Goal: Information Seeking & Learning: Learn about a topic

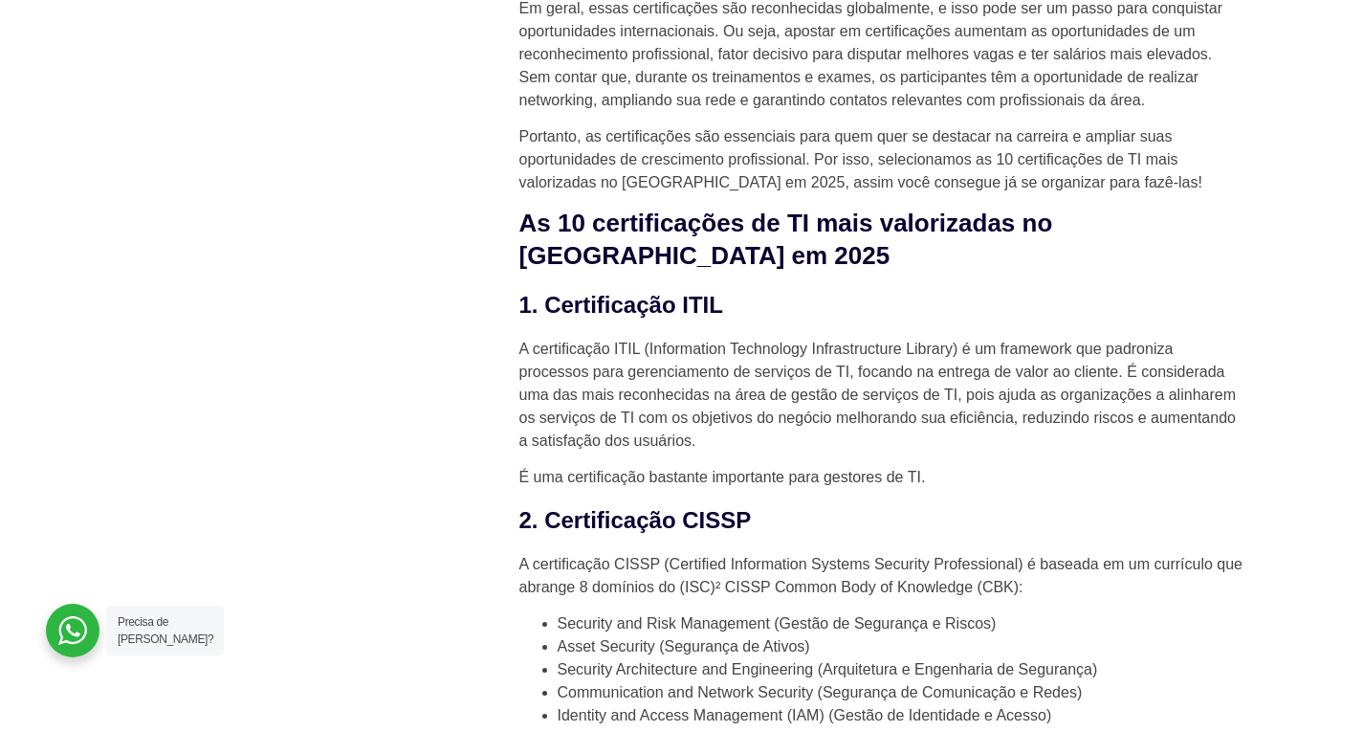
scroll to position [1922, 0]
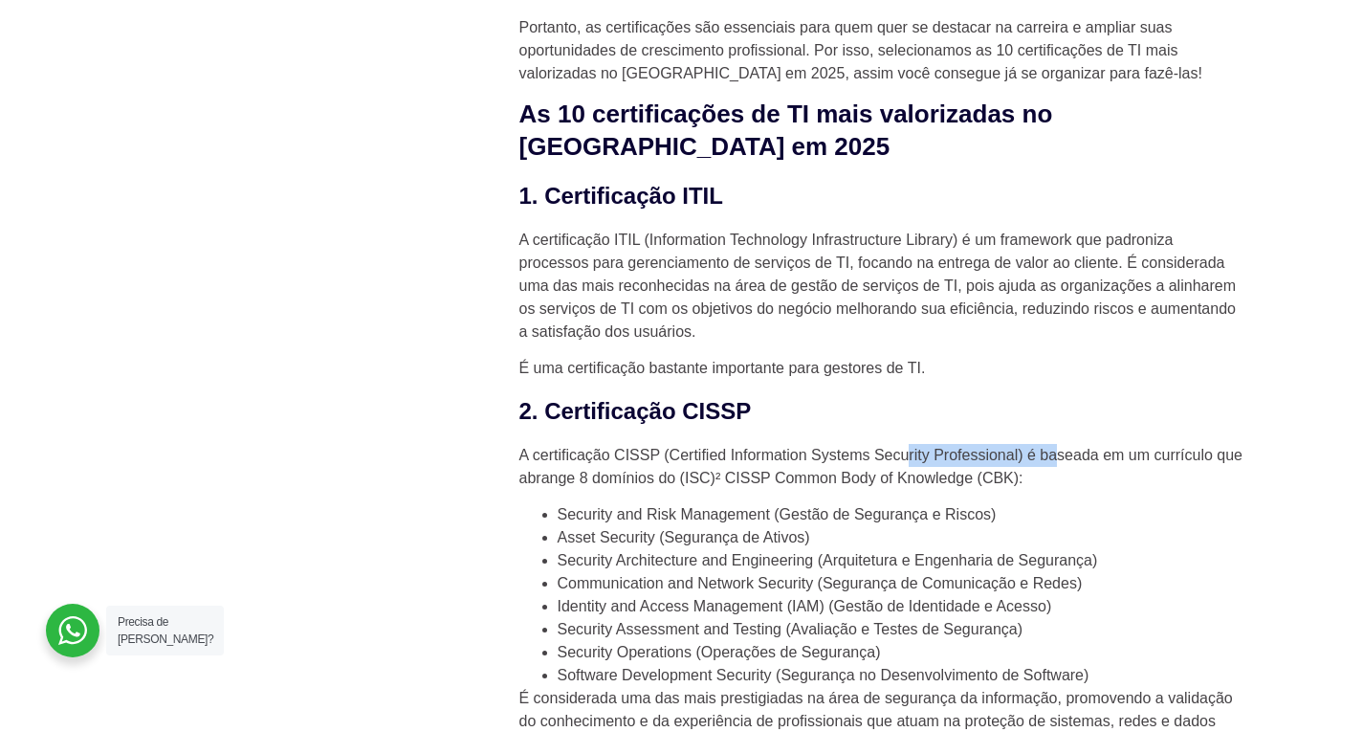
drag, startPoint x: 925, startPoint y: 424, endPoint x: 1056, endPoint y: 413, distance: 131.4
click at [1056, 444] on p "A certificação CISSP (Certified Information Systems Security Professional) é ba…" at bounding box center [882, 467] width 727 height 46
drag, startPoint x: 590, startPoint y: 447, endPoint x: 838, endPoint y: 443, distance: 247.7
click at [674, 444] on p "A certificação CISSP (Certified Information Systems Security Professional) é ba…" at bounding box center [882, 467] width 727 height 46
drag, startPoint x: 848, startPoint y: 444, endPoint x: 859, endPoint y: 443, distance: 10.6
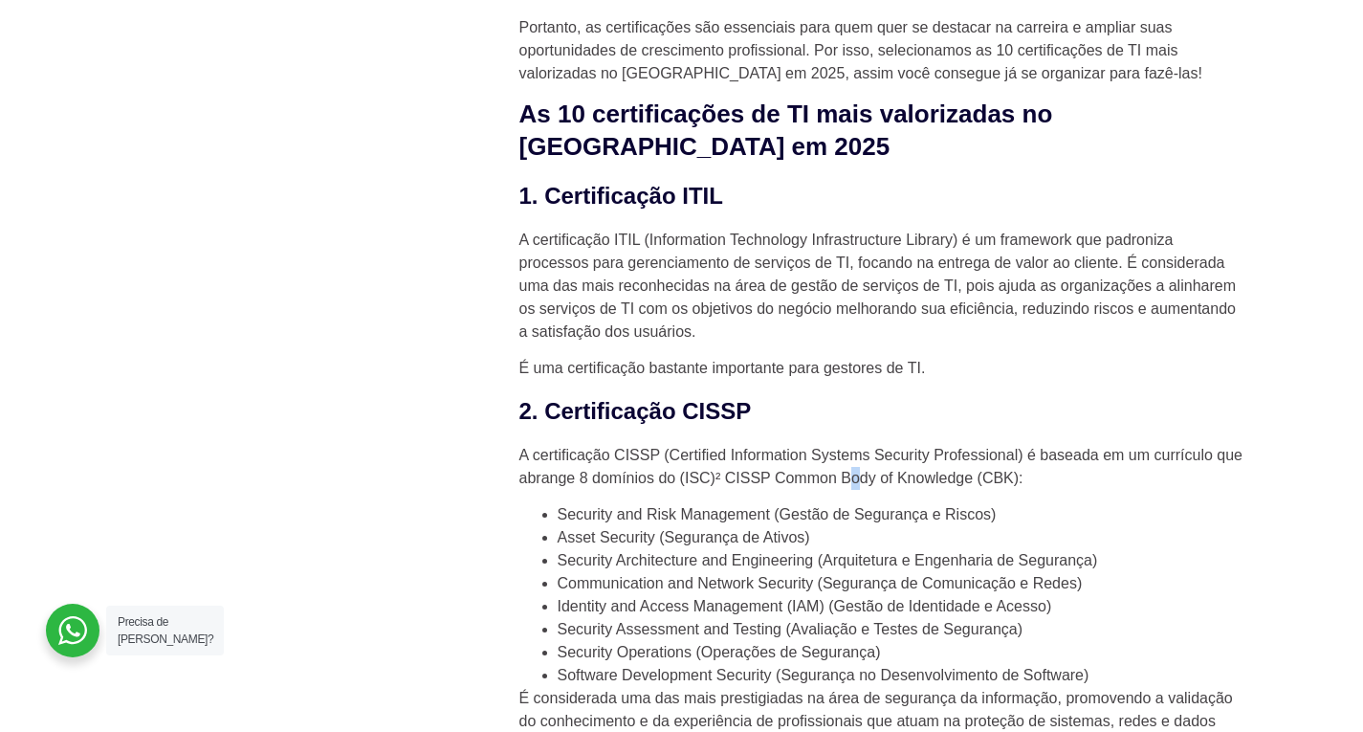
click at [859, 444] on p "A certificação CISSP (Certified Information Systems Security Professional) é ba…" at bounding box center [882, 467] width 727 height 46
drag, startPoint x: 658, startPoint y: 484, endPoint x: 799, endPoint y: 474, distance: 140.9
click at [772, 503] on li "Security and Risk Management (Gestão de Segurança e Riscos)" at bounding box center [902, 514] width 689 height 23
drag, startPoint x: 843, startPoint y: 475, endPoint x: 810, endPoint y: 491, distance: 35.9
click at [860, 503] on li "Security and Risk Management (Gestão de Segurança e Riscos)" at bounding box center [902, 514] width 689 height 23
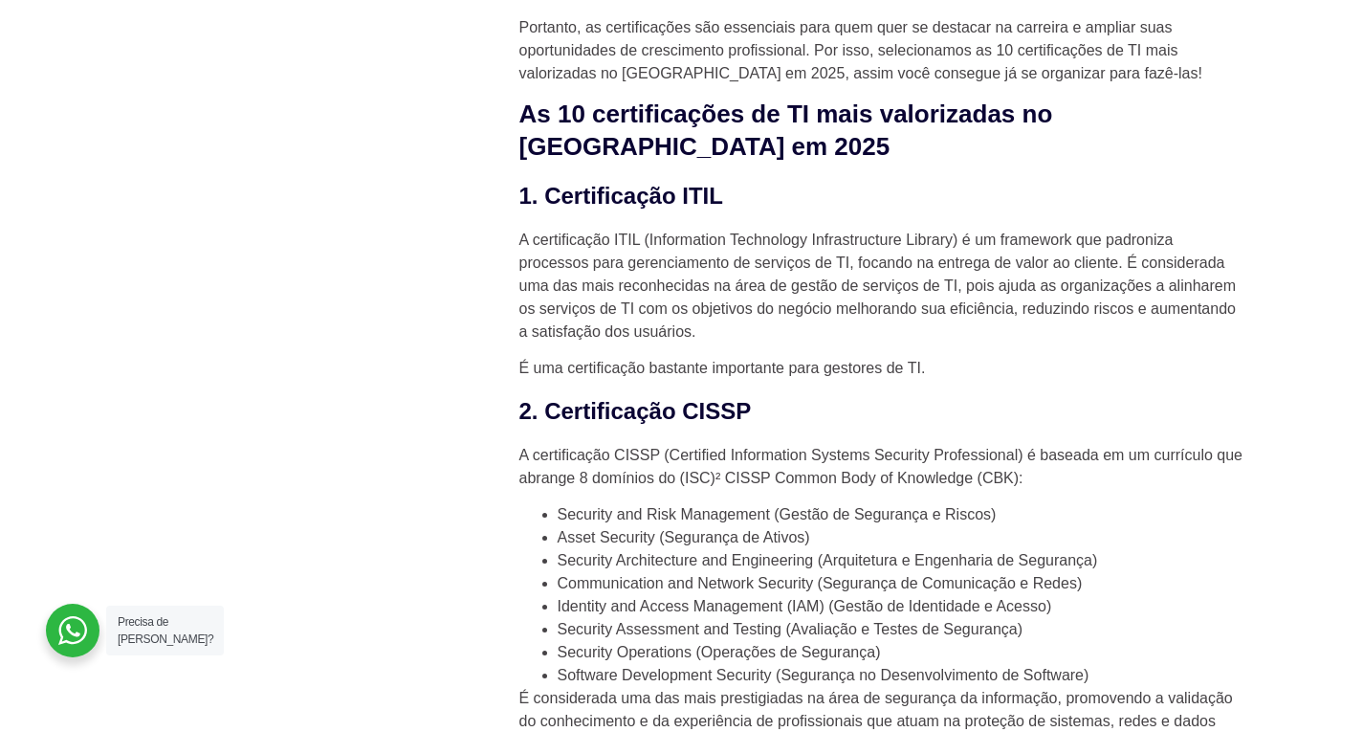
click at [732, 526] on li "Asset Security (Segurança de Ativos)" at bounding box center [902, 537] width 689 height 23
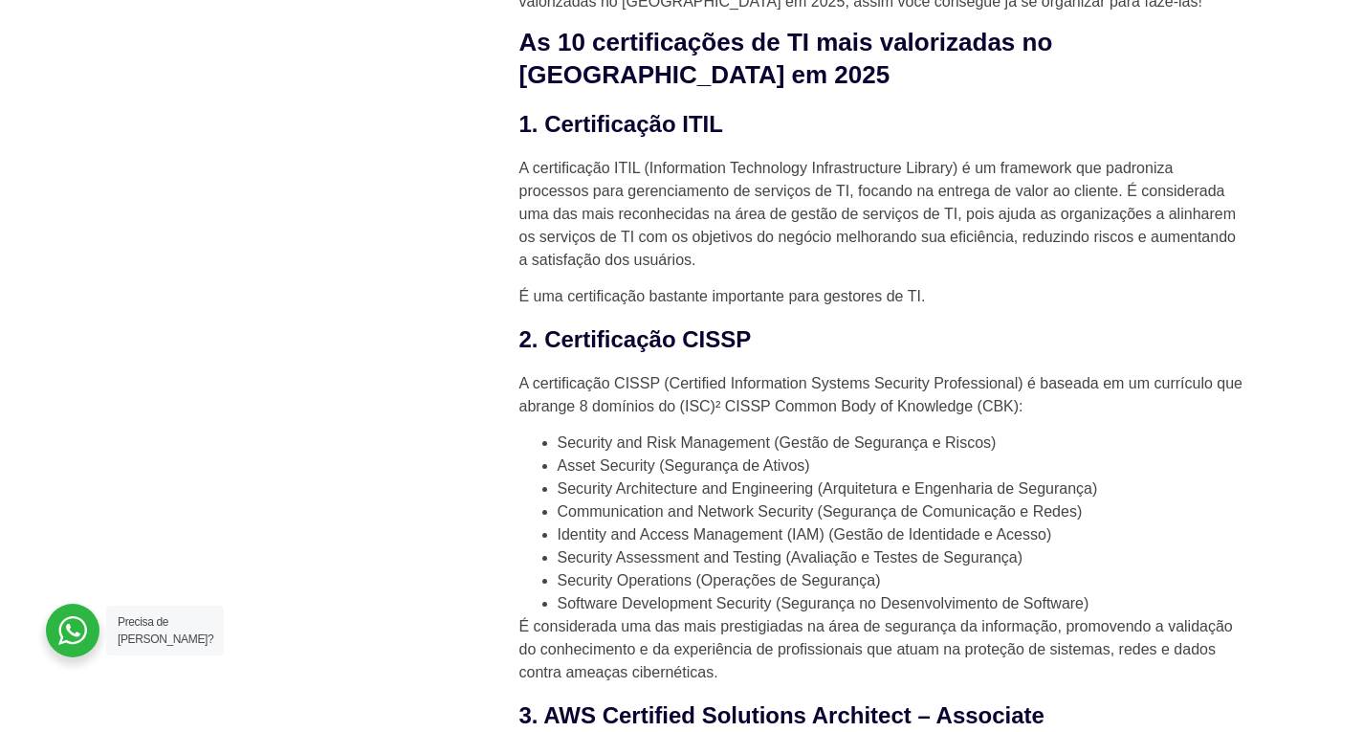
scroll to position [2018, 0]
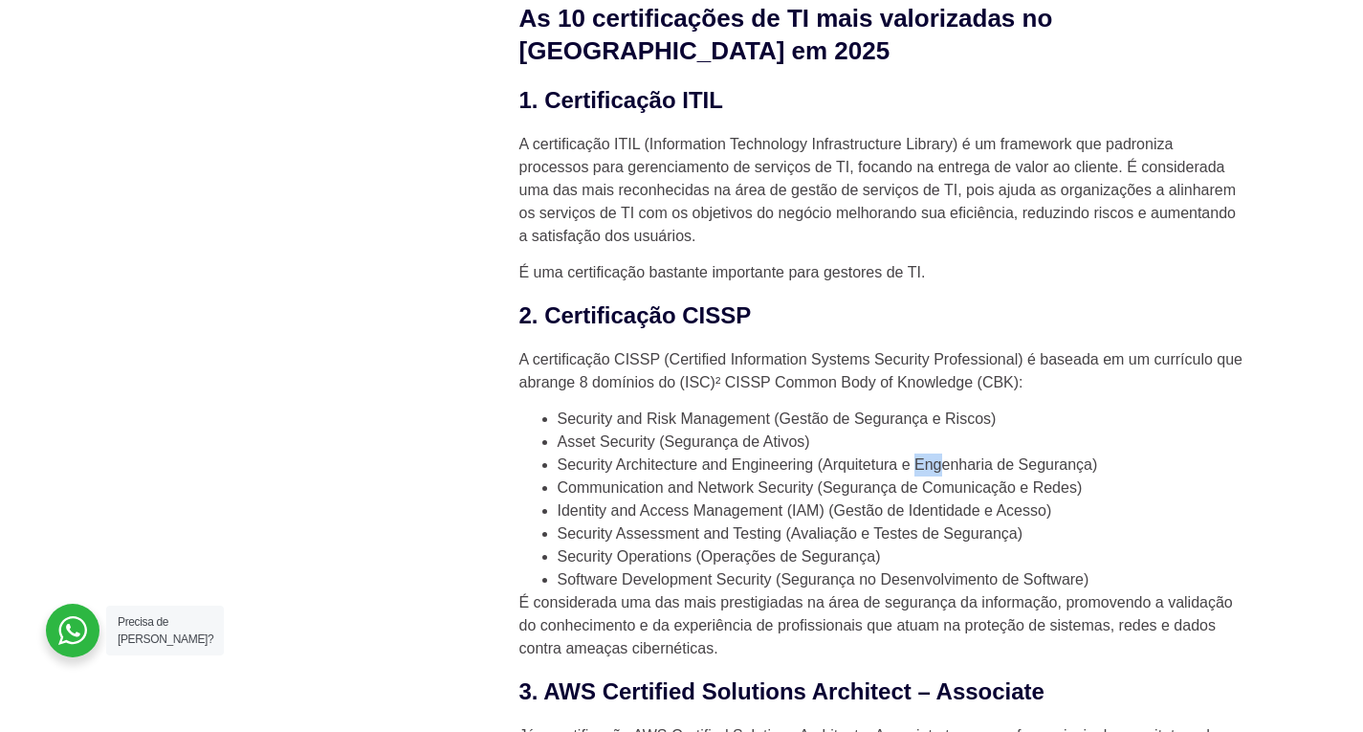
click at [942, 453] on li "Security Architecture and Engineering (Arquitetura e Engenharia de Segurança)" at bounding box center [902, 464] width 689 height 23
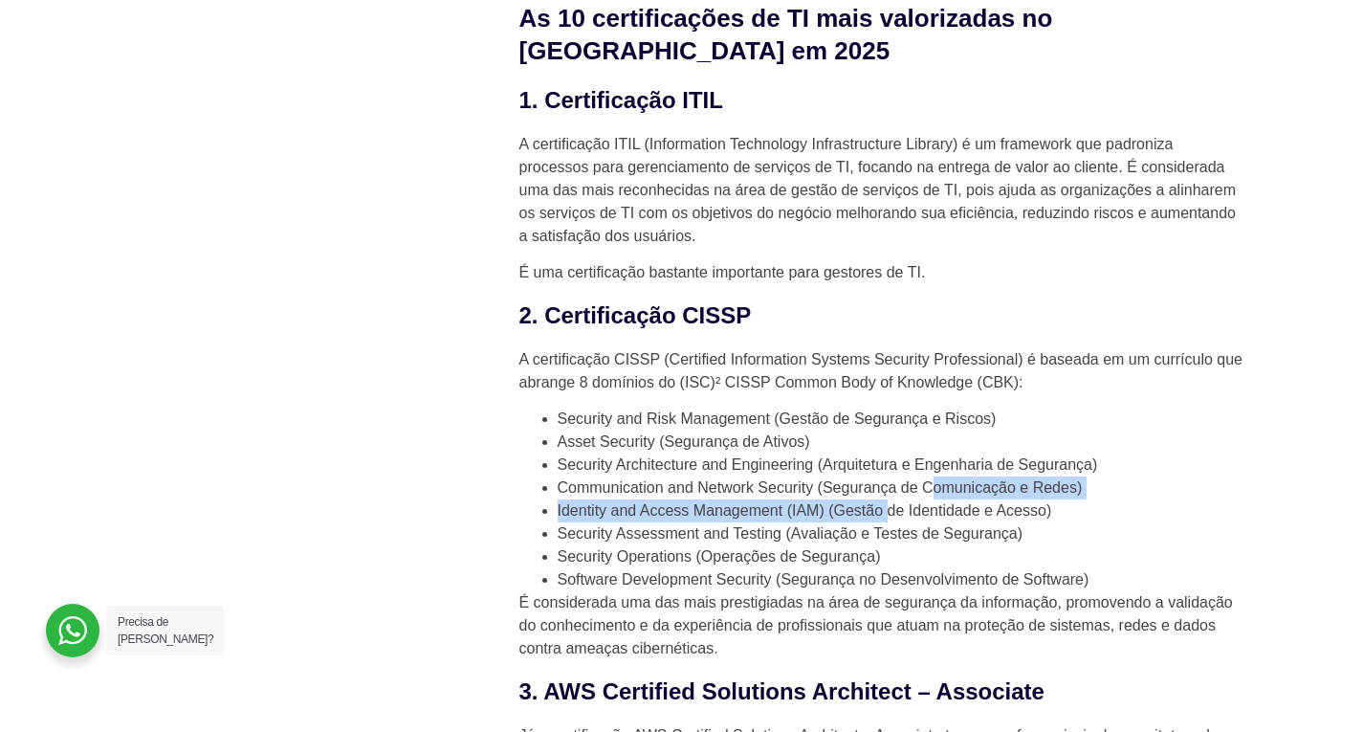
drag, startPoint x: 890, startPoint y: 469, endPoint x: 901, endPoint y: 480, distance: 15.6
click at [930, 461] on ul "Security and Risk Management (Gestão de Segurança e Riscos) Asset Security (Seg…" at bounding box center [882, 499] width 727 height 184
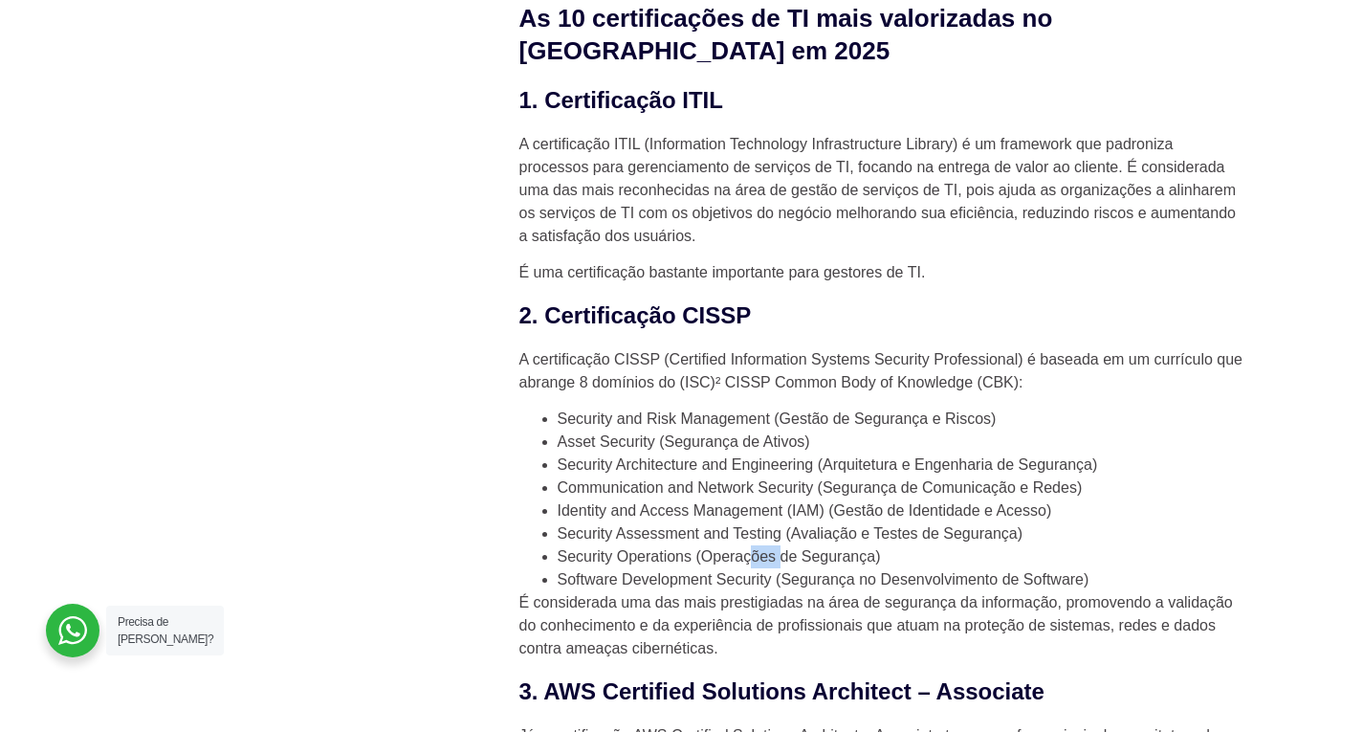
drag, startPoint x: 748, startPoint y: 535, endPoint x: 780, endPoint y: 527, distance: 33.4
click at [780, 545] on li "Security Operations (Operações de Segurança)" at bounding box center [902, 556] width 689 height 23
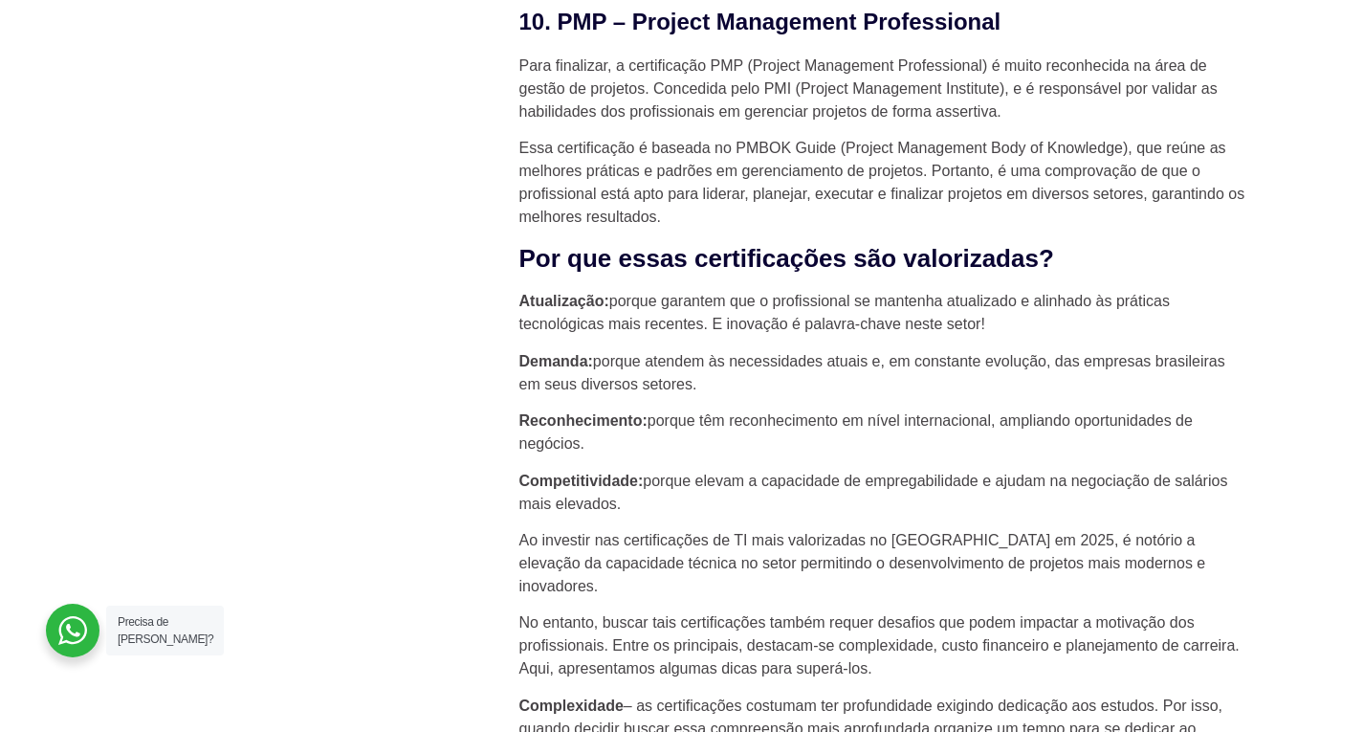
scroll to position [4504, 0]
